Goal: Information Seeking & Learning: Learn about a topic

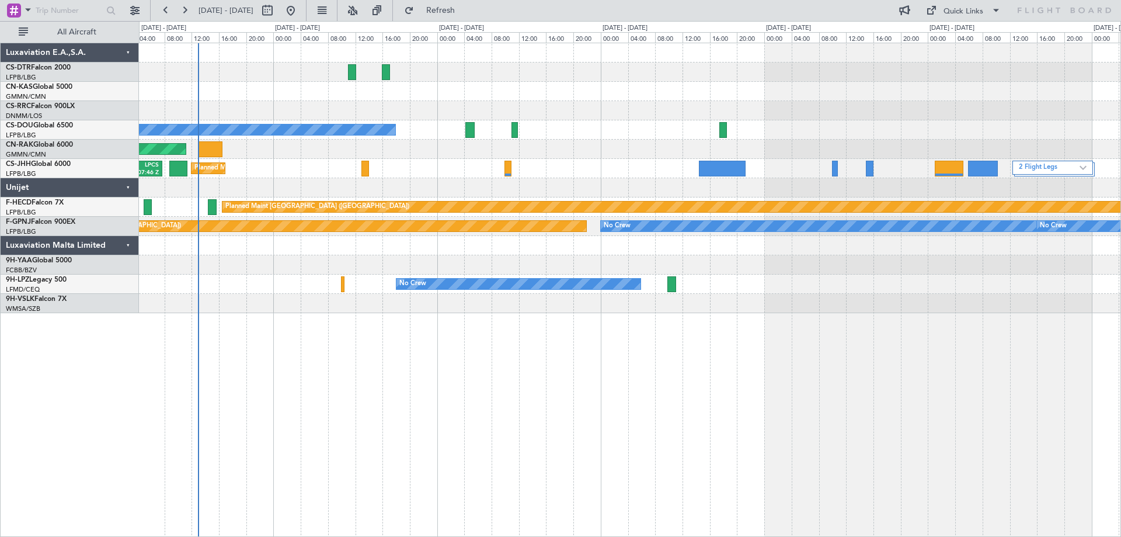
click at [490, 140] on div "Planned Maint [GEOGRAPHIC_DATA] ([GEOGRAPHIC_DATA]) No Crew Planned Maint [GEOG…" at bounding box center [629, 178] width 981 height 270
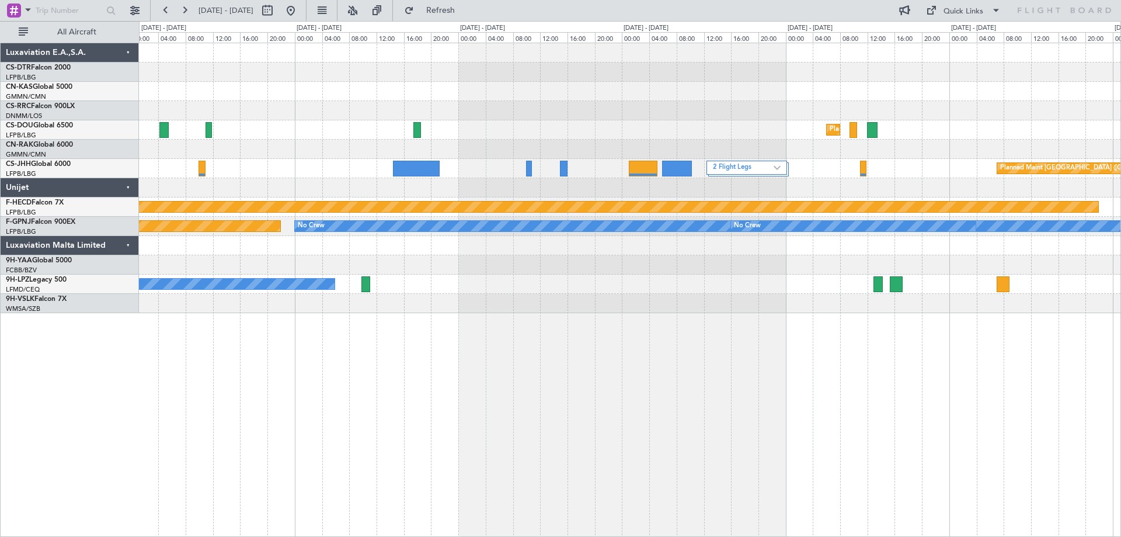
click at [706, 173] on div "2 Flight Legs" at bounding box center [746, 168] width 81 height 14
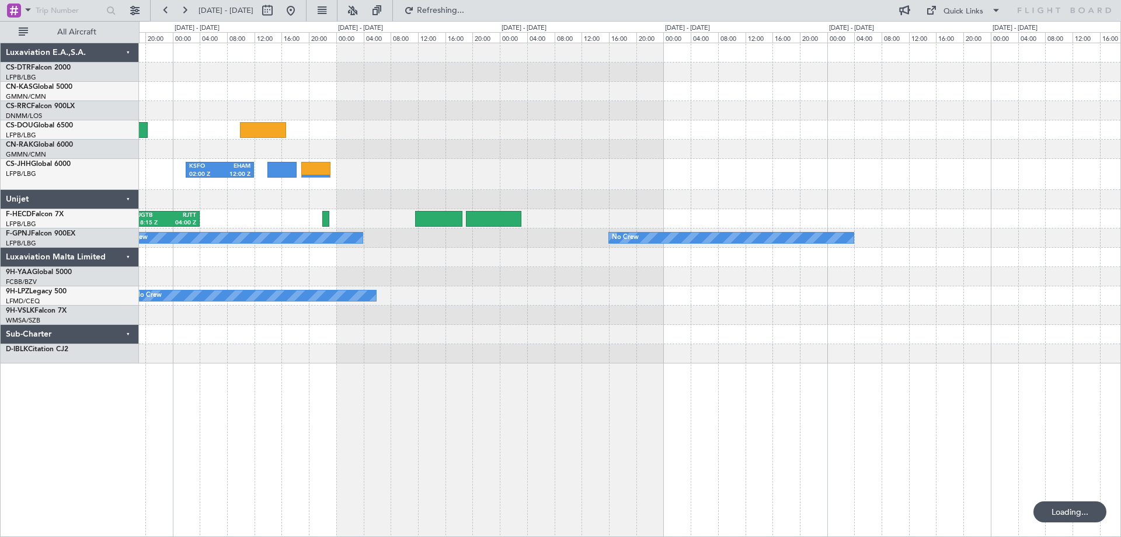
click at [555, 318] on div at bounding box center [629, 314] width 981 height 19
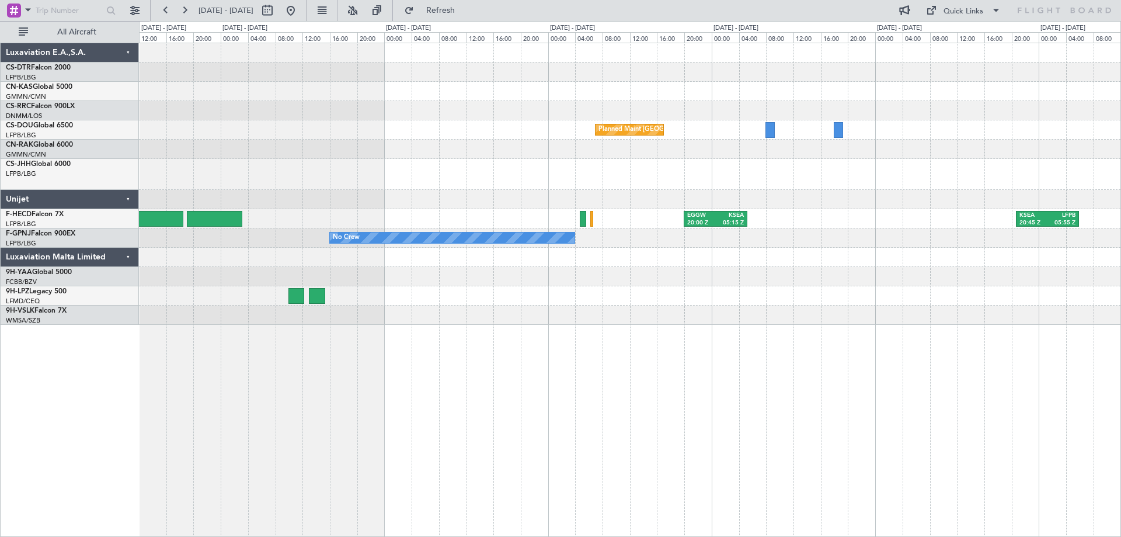
click at [759, 274] on div "Planned Maint [GEOGRAPHIC_DATA] ([GEOGRAPHIC_DATA]) KSFO 02:00 Z EHAM 12:00 Z E…" at bounding box center [629, 183] width 981 height 281
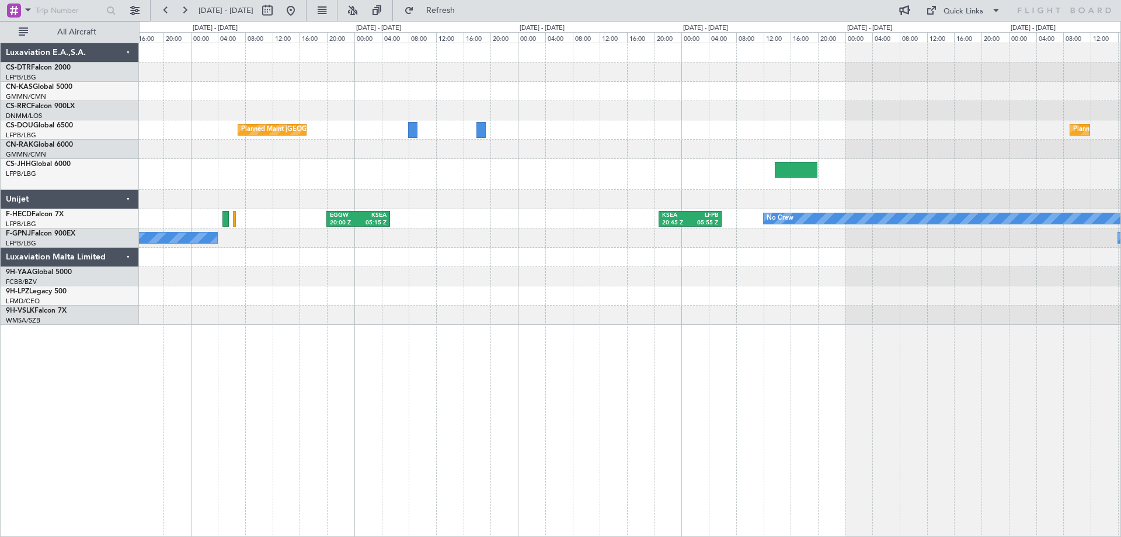
click at [658, 230] on div "No Crew No Crew" at bounding box center [629, 237] width 981 height 19
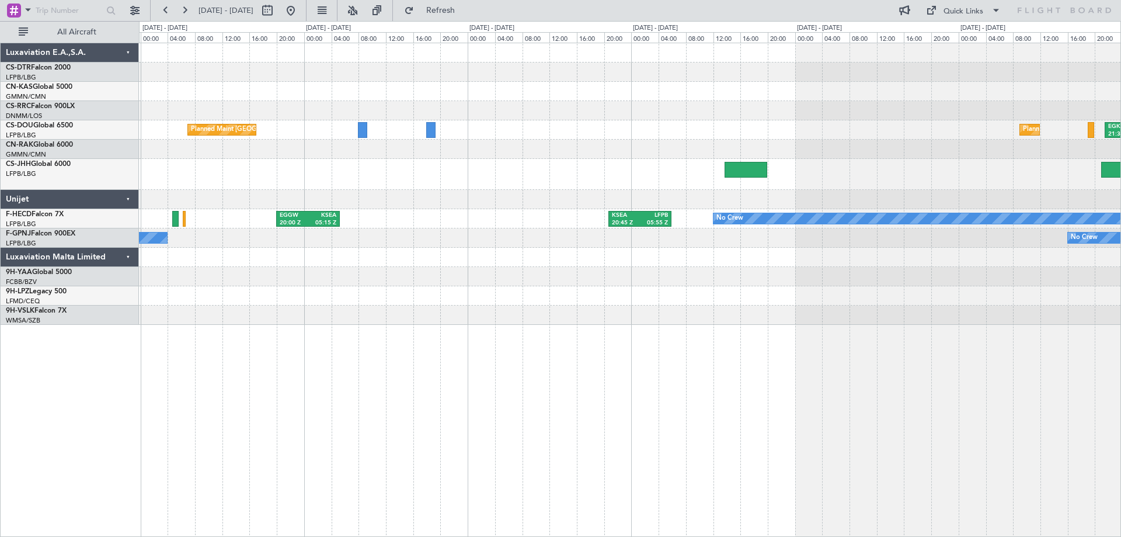
click at [834, 173] on div at bounding box center [629, 174] width 981 height 31
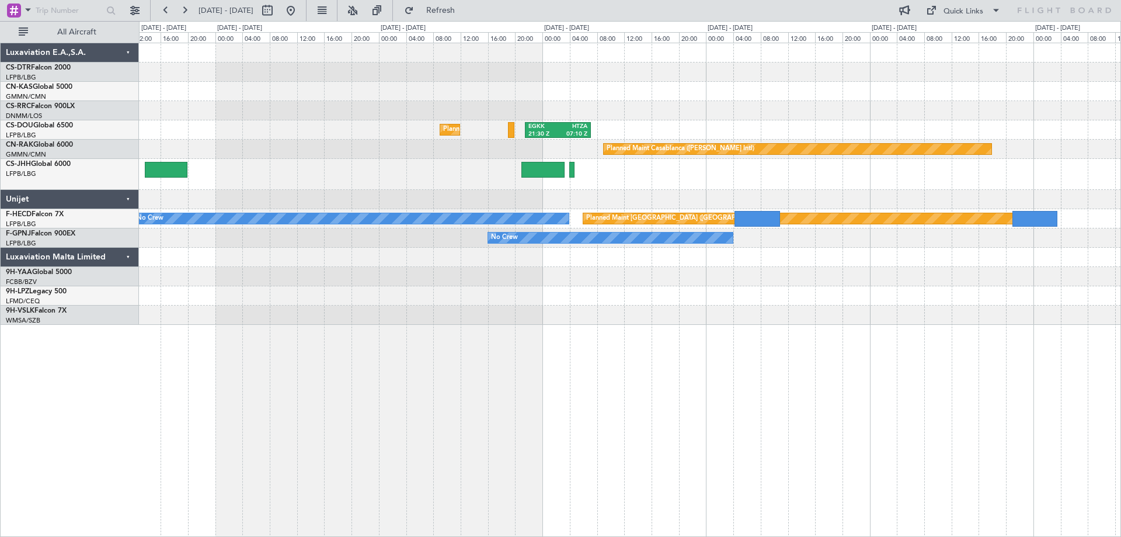
click at [416, 180] on div at bounding box center [629, 174] width 981 height 31
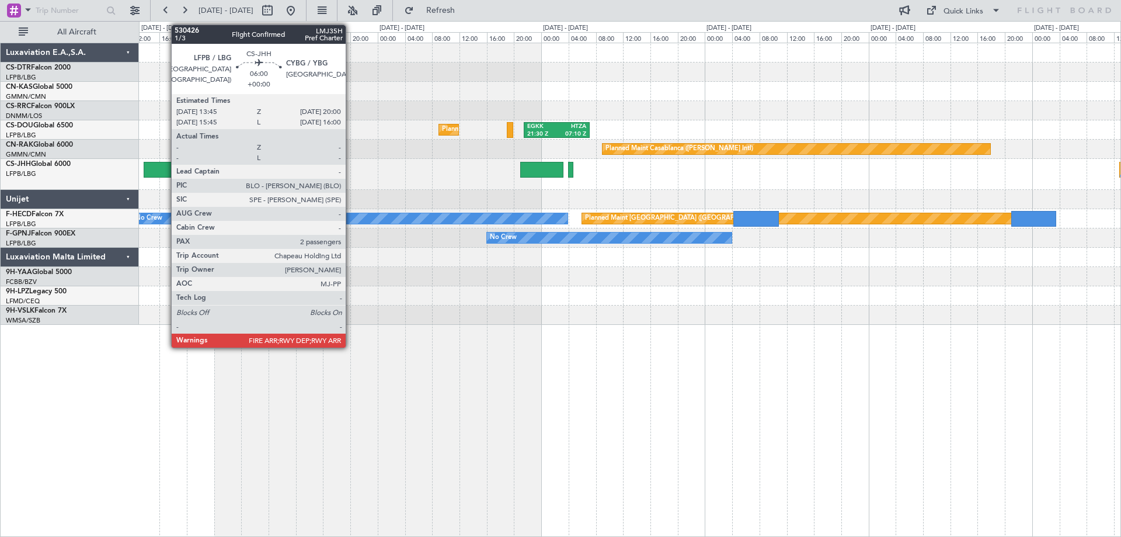
click at [165, 168] on div at bounding box center [165, 170] width 43 height 16
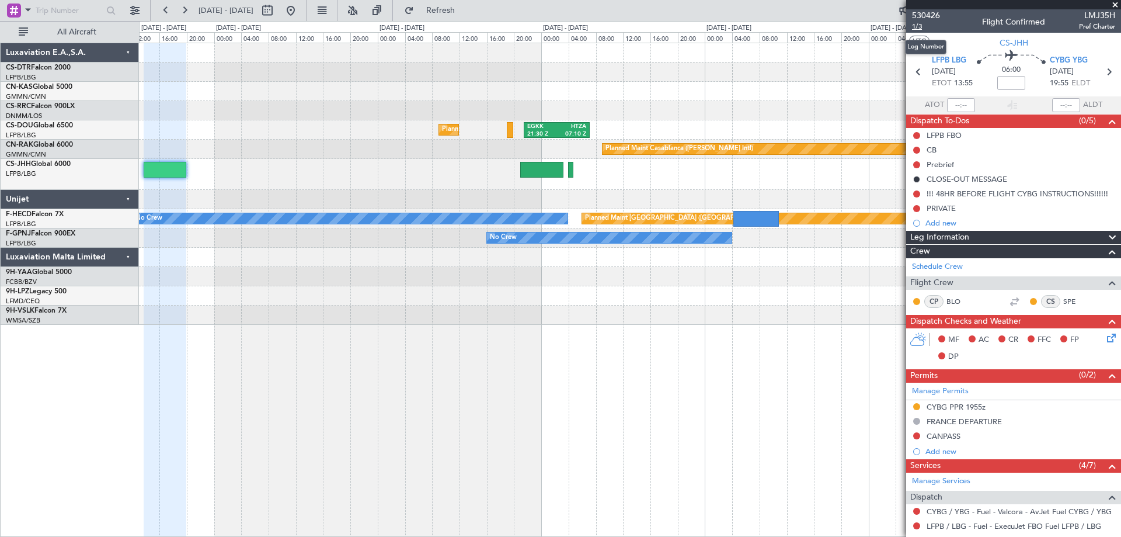
click at [917, 27] on span "1/3" at bounding box center [926, 27] width 28 height 10
click at [1117, 2] on span at bounding box center [1115, 5] width 12 height 11
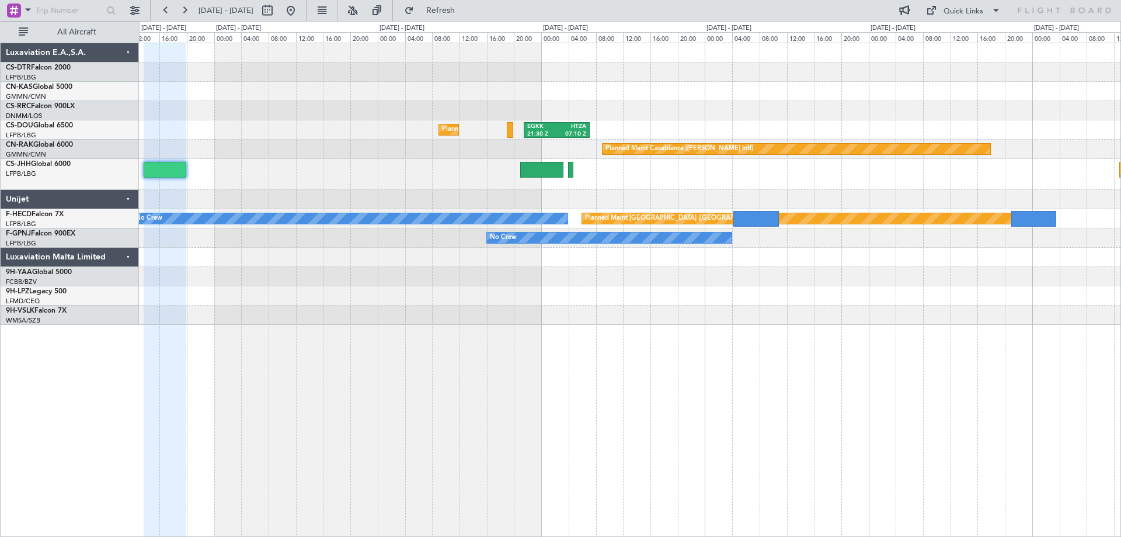
type input "0"
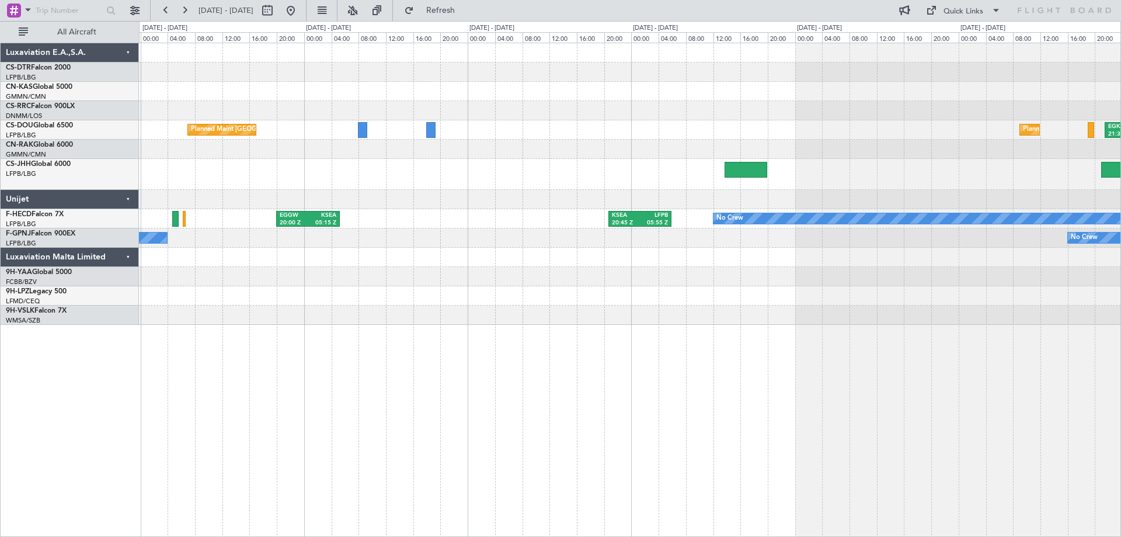
click at [931, 413] on div "Planned Maint [GEOGRAPHIC_DATA] ([GEOGRAPHIC_DATA]) EGKK 21:30 Z HTZA 07:10 Z P…" at bounding box center [630, 290] width 982 height 494
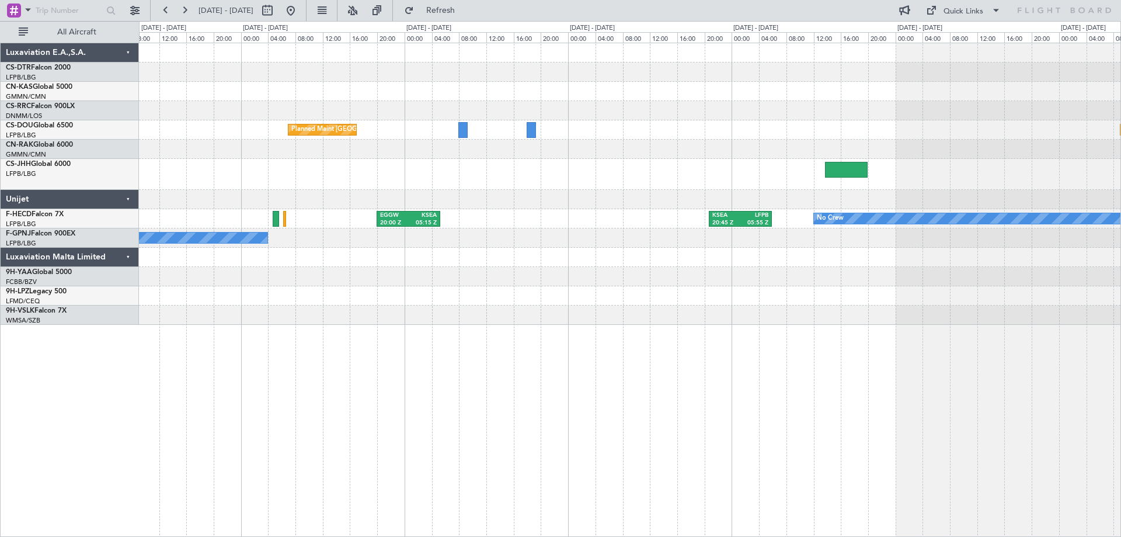
click at [922, 417] on div "Planned Maint [GEOGRAPHIC_DATA] ([GEOGRAPHIC_DATA]) Planned Maint [GEOGRAPHIC_D…" at bounding box center [630, 290] width 982 height 494
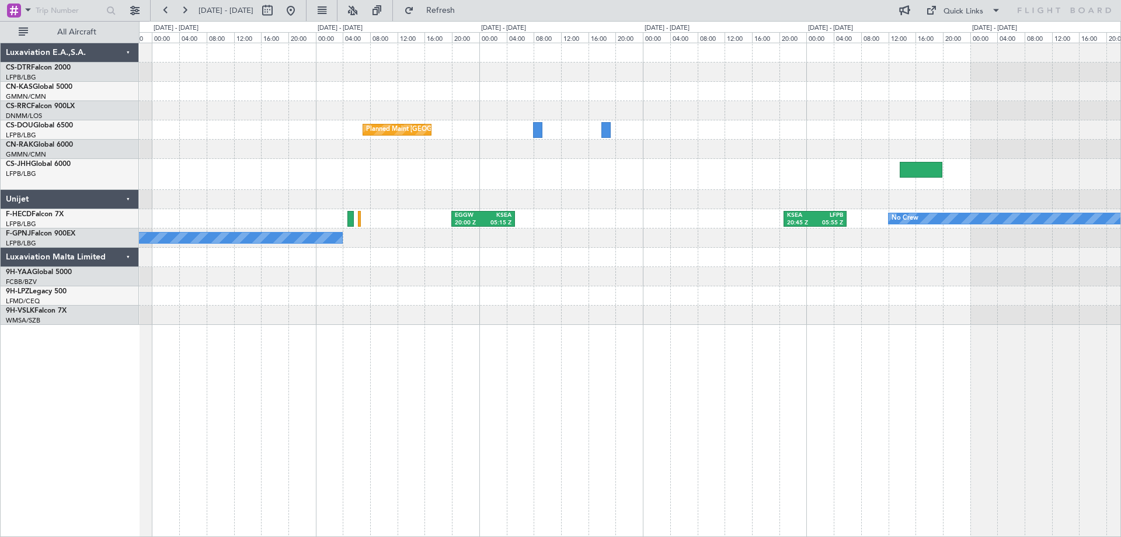
click at [686, 340] on div "Planned Maint [GEOGRAPHIC_DATA] ([GEOGRAPHIC_DATA]) Planned Maint [GEOGRAPHIC_D…" at bounding box center [630, 290] width 982 height 494
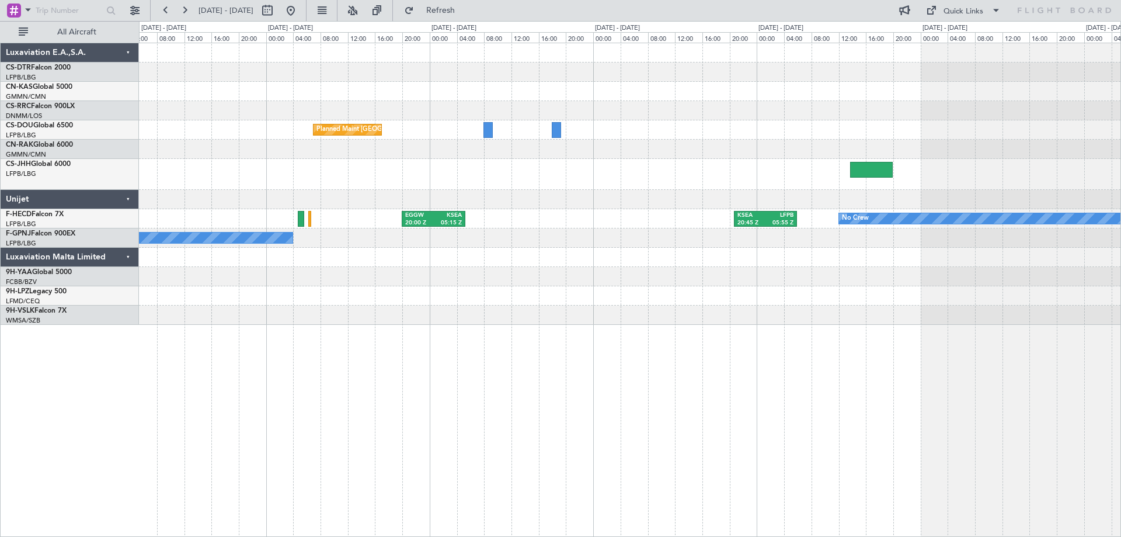
click at [759, 250] on div "Planned Maint [GEOGRAPHIC_DATA] ([GEOGRAPHIC_DATA]) Planned Maint [GEOGRAPHIC_D…" at bounding box center [629, 183] width 981 height 281
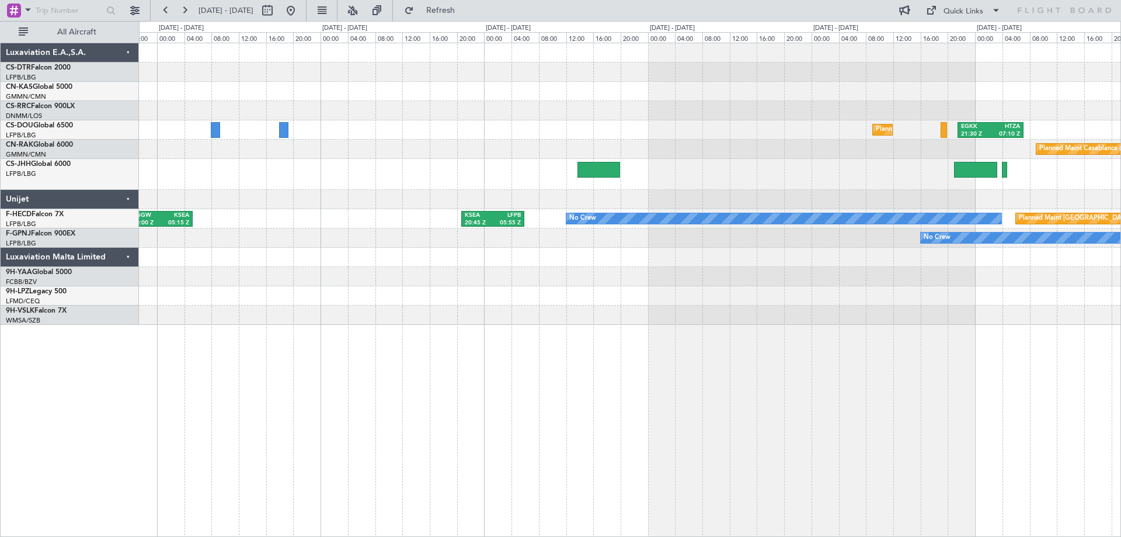
click at [836, 188] on div "Planned Maint [GEOGRAPHIC_DATA] ([GEOGRAPHIC_DATA]) EGKK 21:30 Z HTZA 07:10 Z P…" at bounding box center [629, 183] width 981 height 281
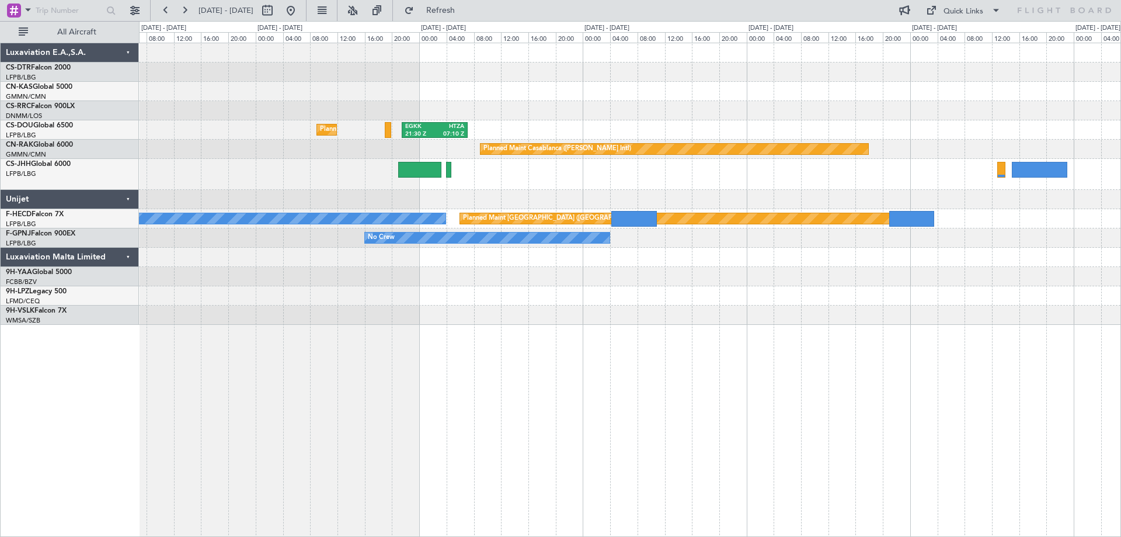
click at [556, 260] on div "Planned Maint [GEOGRAPHIC_DATA] ([GEOGRAPHIC_DATA]) EGKK 21:30 Z HTZA 07:10 Z H…" at bounding box center [629, 183] width 981 height 281
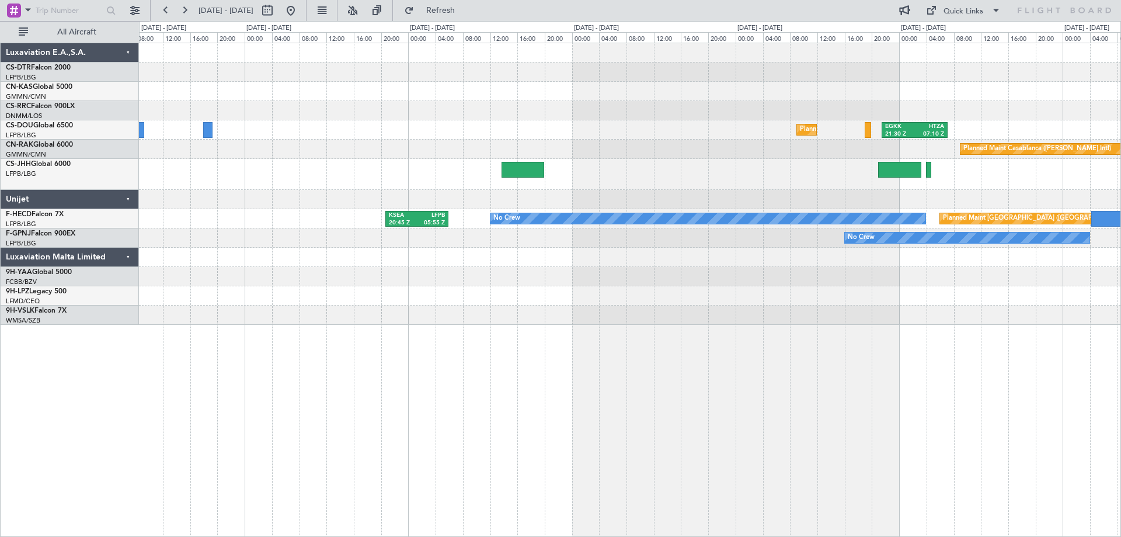
click at [980, 276] on div at bounding box center [629, 276] width 981 height 19
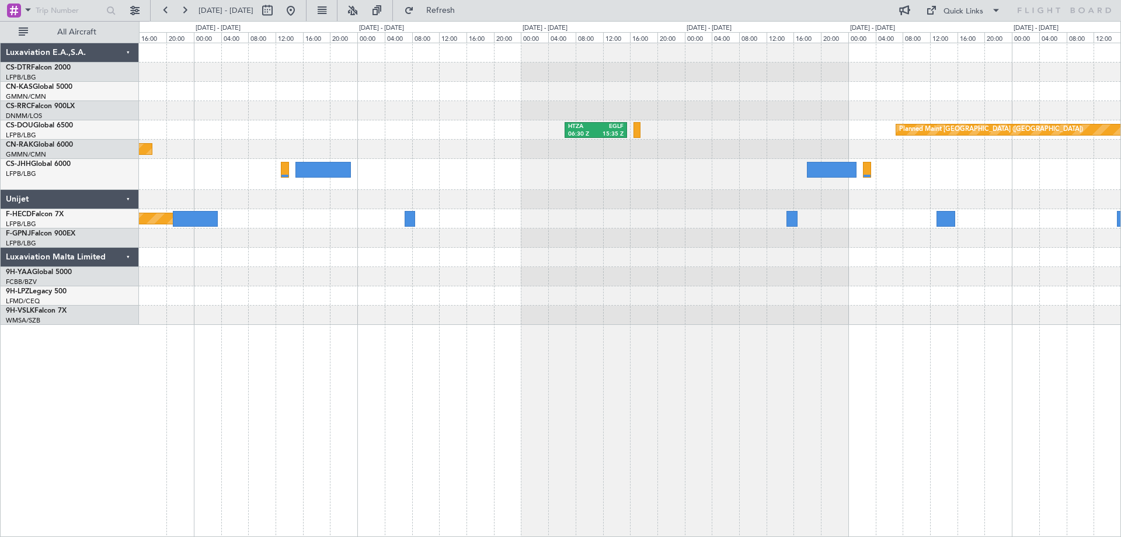
click at [478, 266] on div at bounding box center [629, 257] width 981 height 19
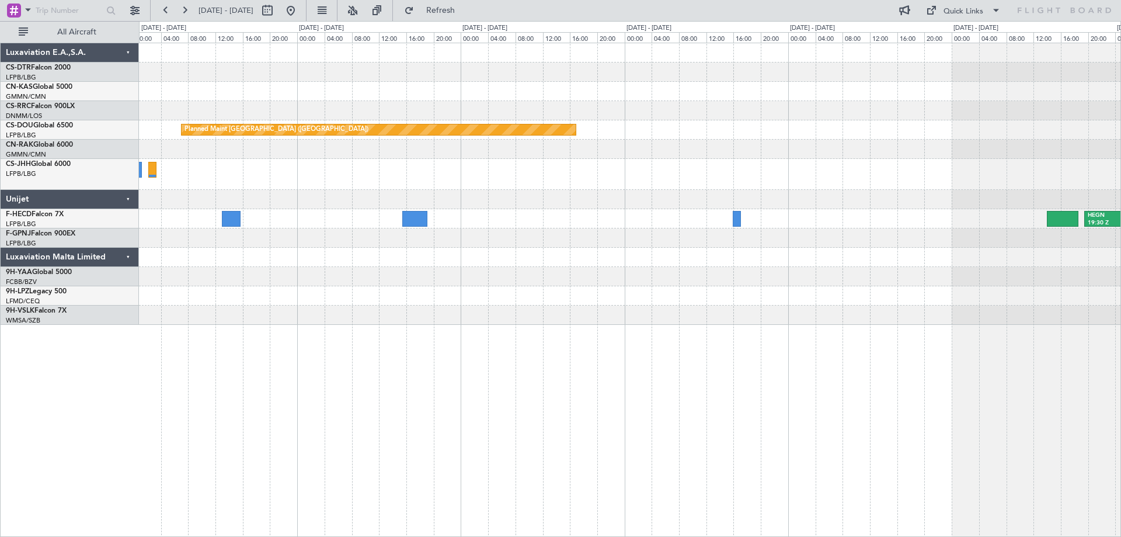
click at [612, 231] on div "Planned Maint [GEOGRAPHIC_DATA] ([GEOGRAPHIC_DATA]) HTZA 06:30 Z EGLF 15:35 Z H…" at bounding box center [629, 183] width 981 height 281
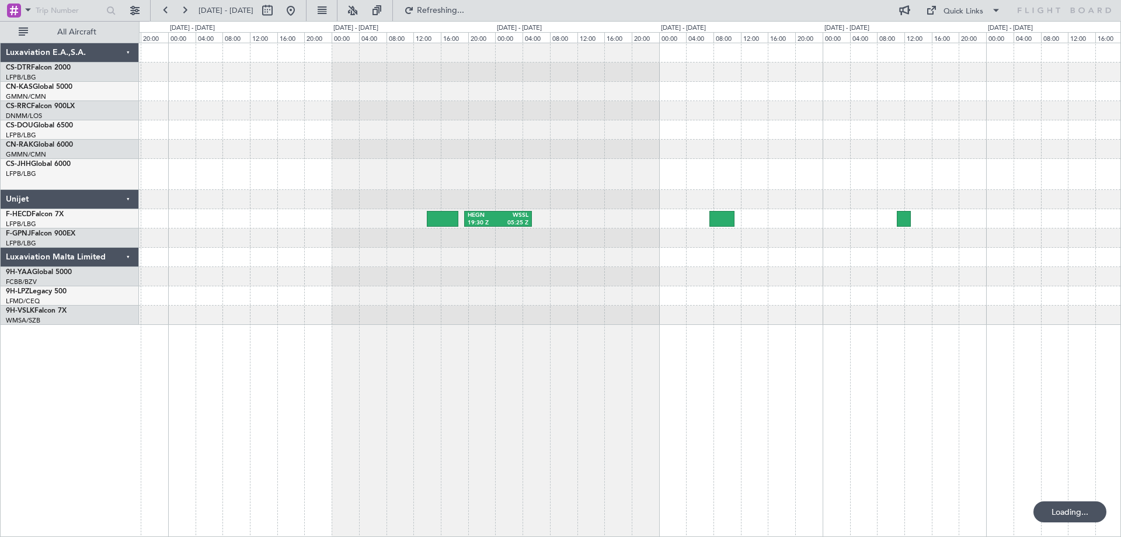
click at [216, 242] on div "Planned Maint [GEOGRAPHIC_DATA] ([GEOGRAPHIC_DATA]) HEGN 19:30 Z WSSL 05:25 Z" at bounding box center [629, 183] width 981 height 281
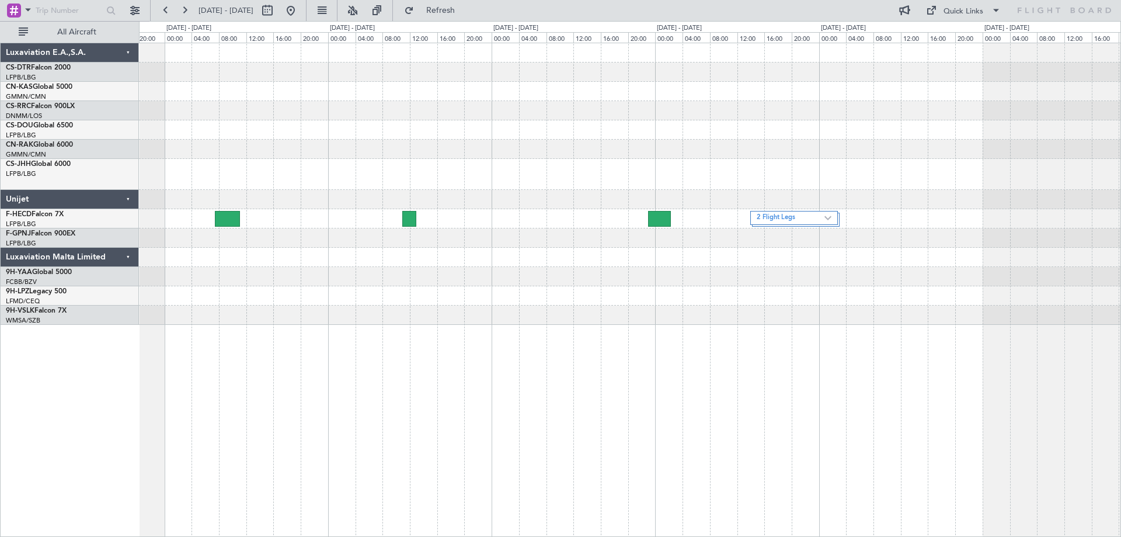
click at [655, 231] on div "2 Flight Legs HEGN 19:30 Z WSSL 05:25 Z Luxaviation E.A.,S.A. CS-DTR Falcon 200…" at bounding box center [560, 279] width 1121 height 516
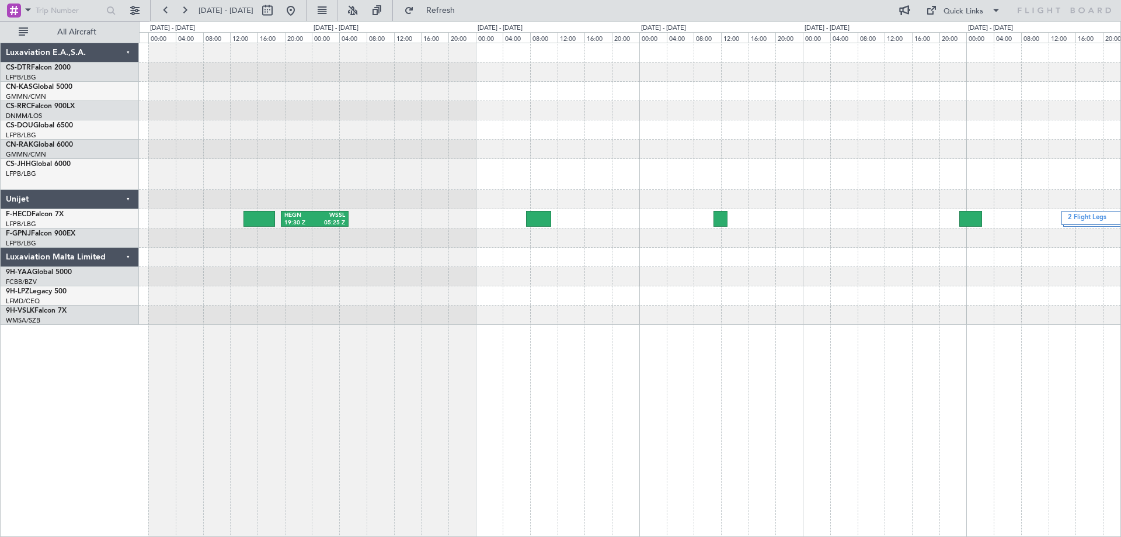
click at [1021, 255] on div "2 Flight Legs HEGN 19:30 Z WSSL 05:25 Z" at bounding box center [629, 183] width 981 height 281
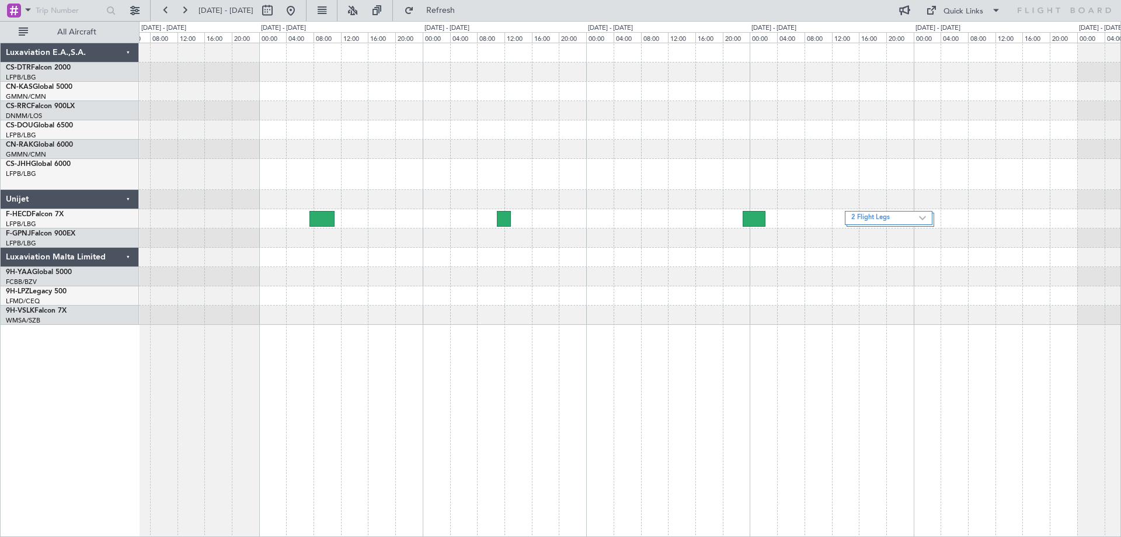
click at [525, 255] on div "2 Flight Legs HEGN 19:30 Z WSSL 05:25 Z" at bounding box center [629, 183] width 981 height 281
click at [1120, 290] on div "2 Flight Legs HEGN 19:30 Z WSSL 05:25 Z Luxaviation E.A.,S.A. CS-DTR Falcon 200…" at bounding box center [560, 279] width 1121 height 516
click at [885, 344] on div "2 Flight Legs HEGN 19:30 Z WSSL 05:25 Z" at bounding box center [630, 290] width 982 height 494
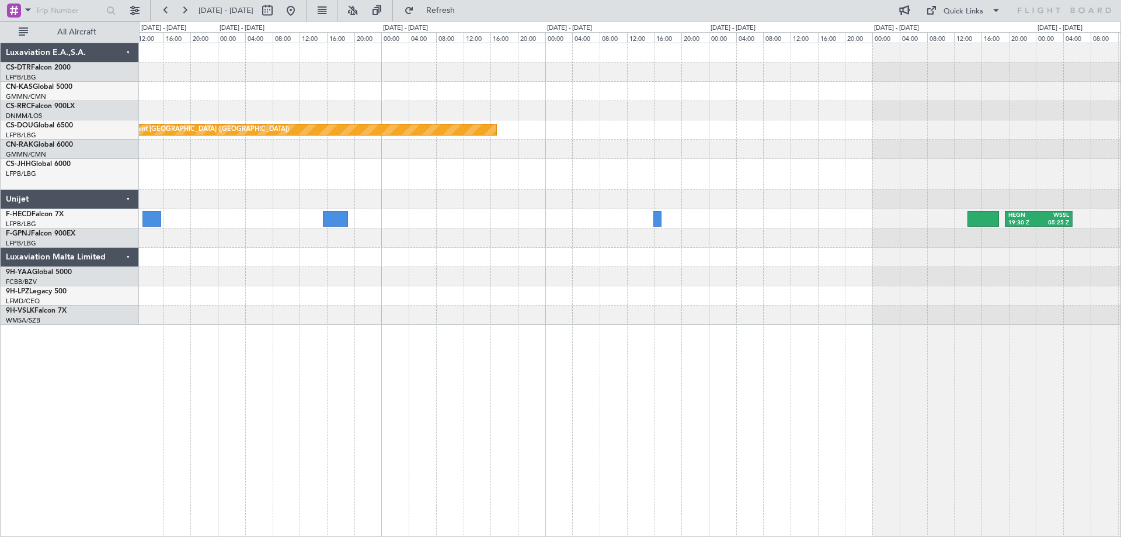
click at [955, 275] on div "Planned Maint [GEOGRAPHIC_DATA] ([GEOGRAPHIC_DATA]) HEGN 19:30 Z WSSL 05:25 Z" at bounding box center [629, 183] width 981 height 281
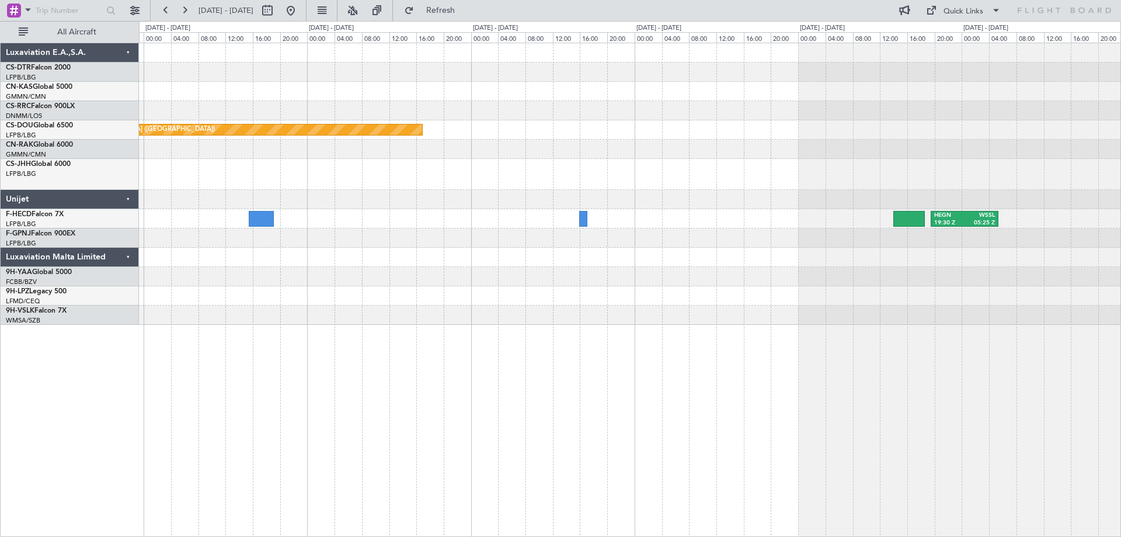
click at [702, 245] on div "Planned Maint [GEOGRAPHIC_DATA] ([GEOGRAPHIC_DATA]) HEGN 19:30 Z WSSL 05:25 Z" at bounding box center [629, 183] width 981 height 281
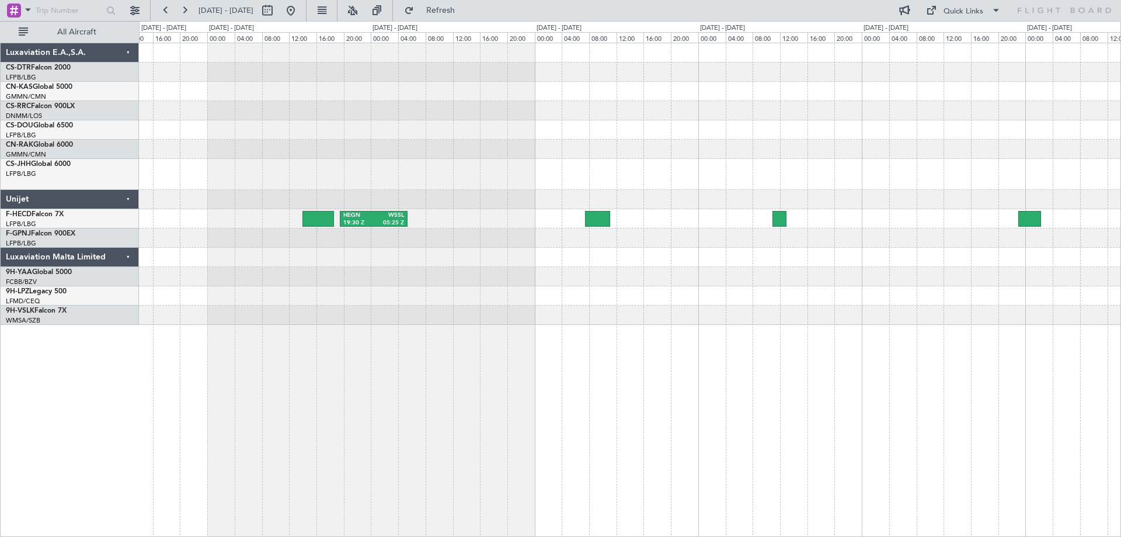
click at [655, 256] on div at bounding box center [629, 257] width 981 height 19
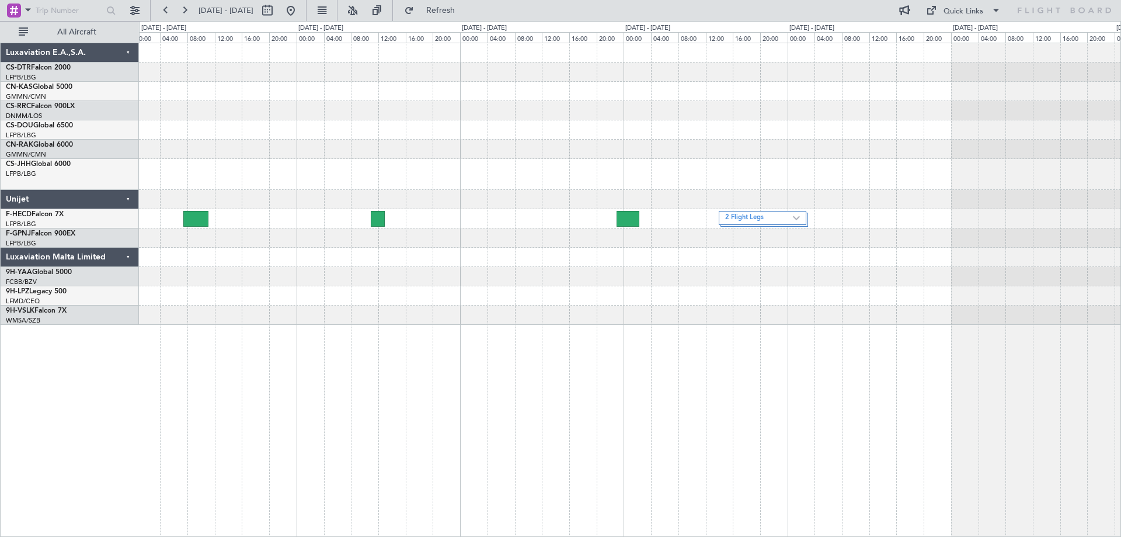
click at [607, 267] on div at bounding box center [629, 276] width 981 height 19
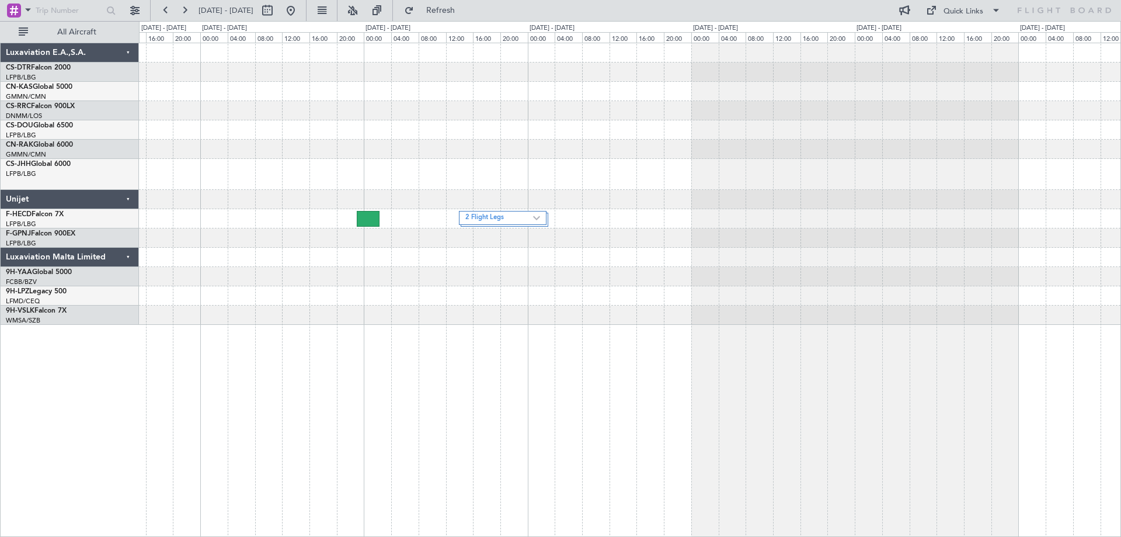
click at [796, 269] on div at bounding box center [629, 276] width 981 height 19
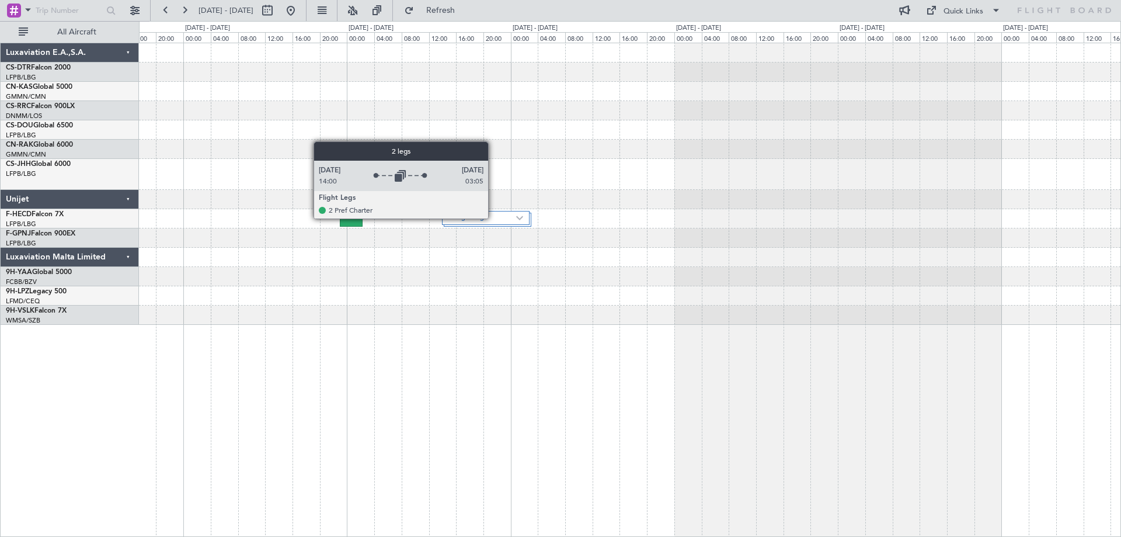
click at [493, 218] on label "2 Flight Legs" at bounding box center [482, 218] width 68 height 10
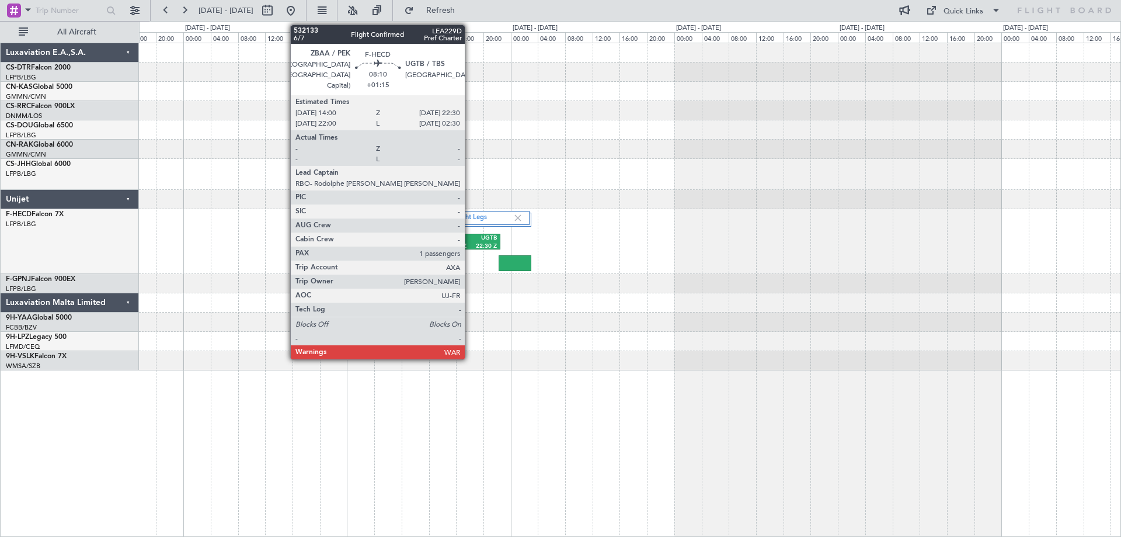
click at [471, 242] on div "ZBAA 14:00 Z UGTB 22:30 Z" at bounding box center [471, 241] width 57 height 15
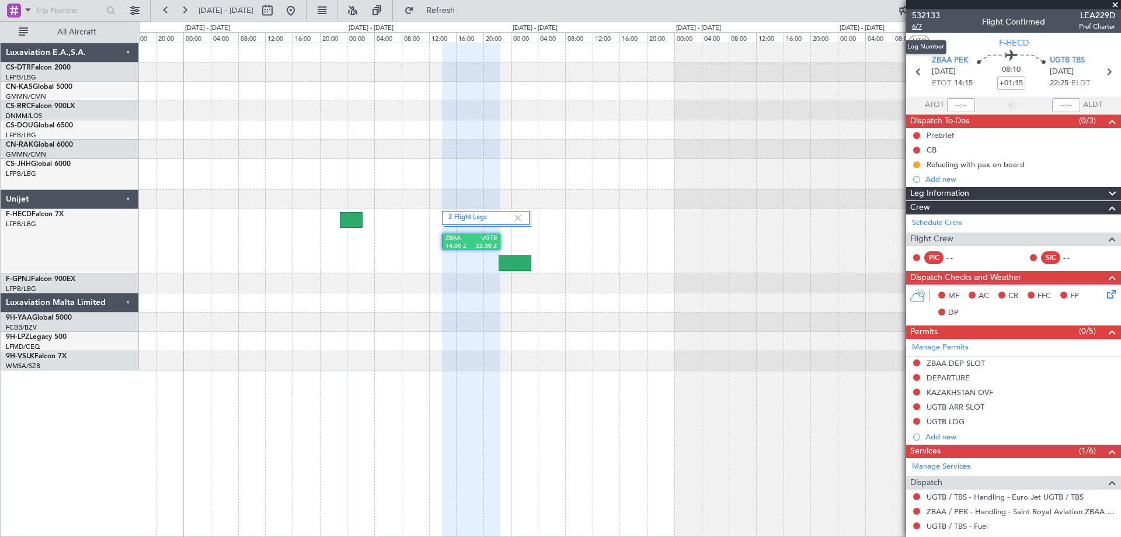
click at [919, 28] on span "6/7" at bounding box center [926, 27] width 28 height 10
click at [437, 92] on div at bounding box center [629, 91] width 981 height 19
click at [1115, 7] on span at bounding box center [1115, 5] width 12 height 11
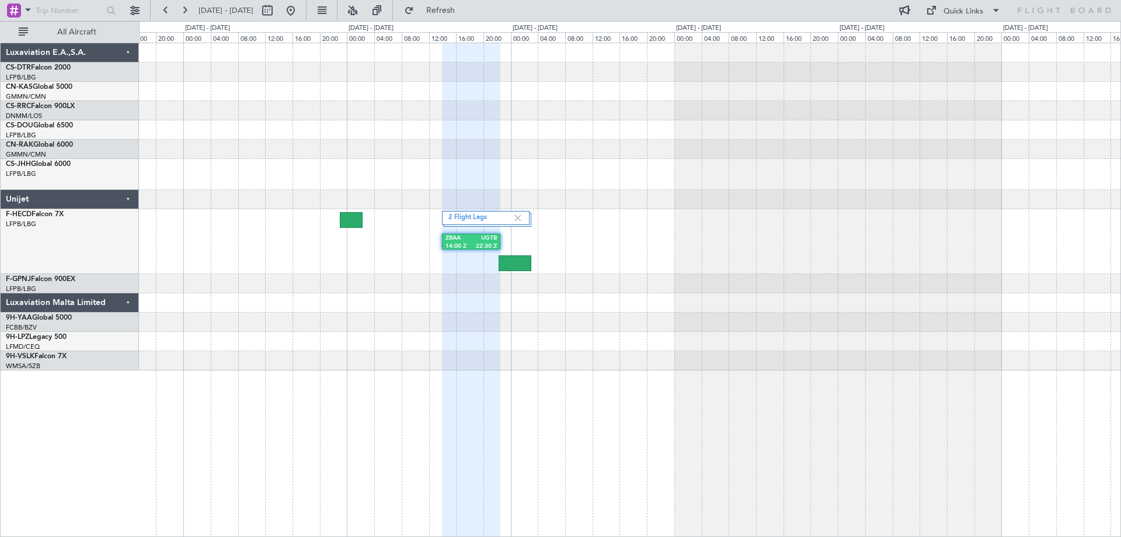
type input "0"
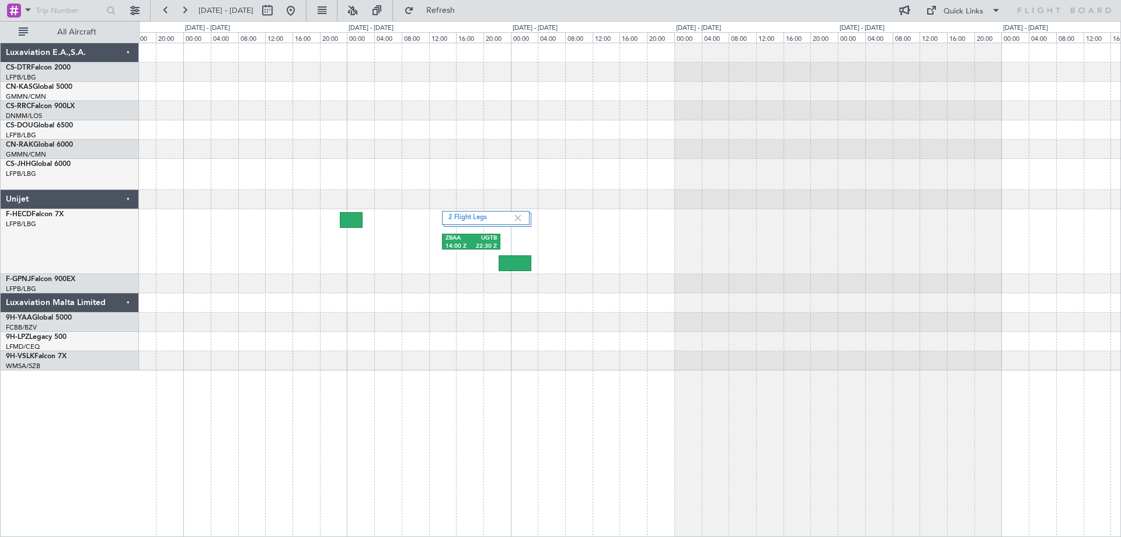
click at [471, 147] on div at bounding box center [629, 149] width 981 height 19
click at [36, 356] on link "9H-VSLK Falcon 7X" at bounding box center [36, 356] width 61 height 7
